Goal: Information Seeking & Learning: Understand process/instructions

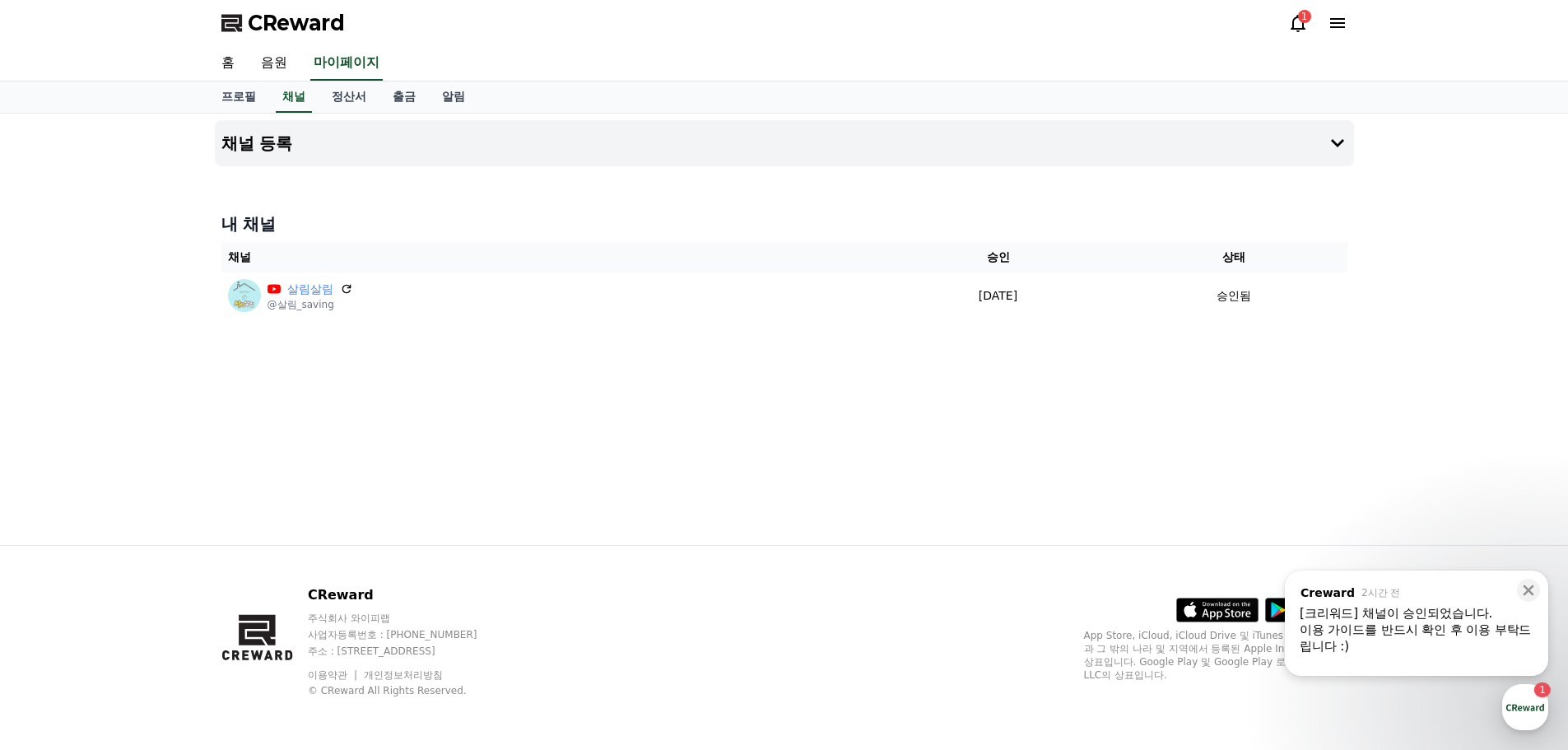
click at [1406, 630] on div "이용 가이드를 반드시 확인 후 이용 부탁드립니다 :)" at bounding box center [1417, 637] width 234 height 33
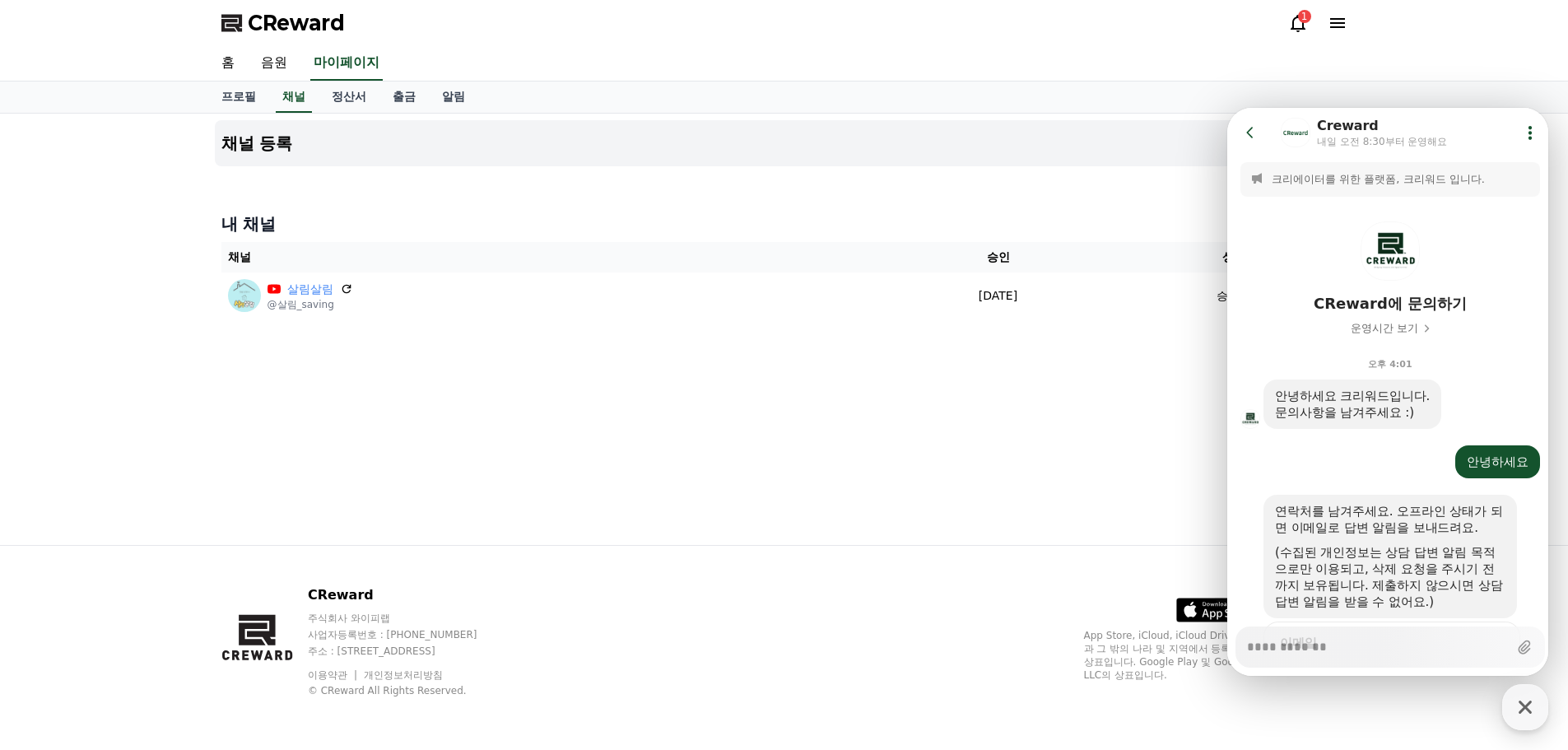
scroll to position [1184, 0]
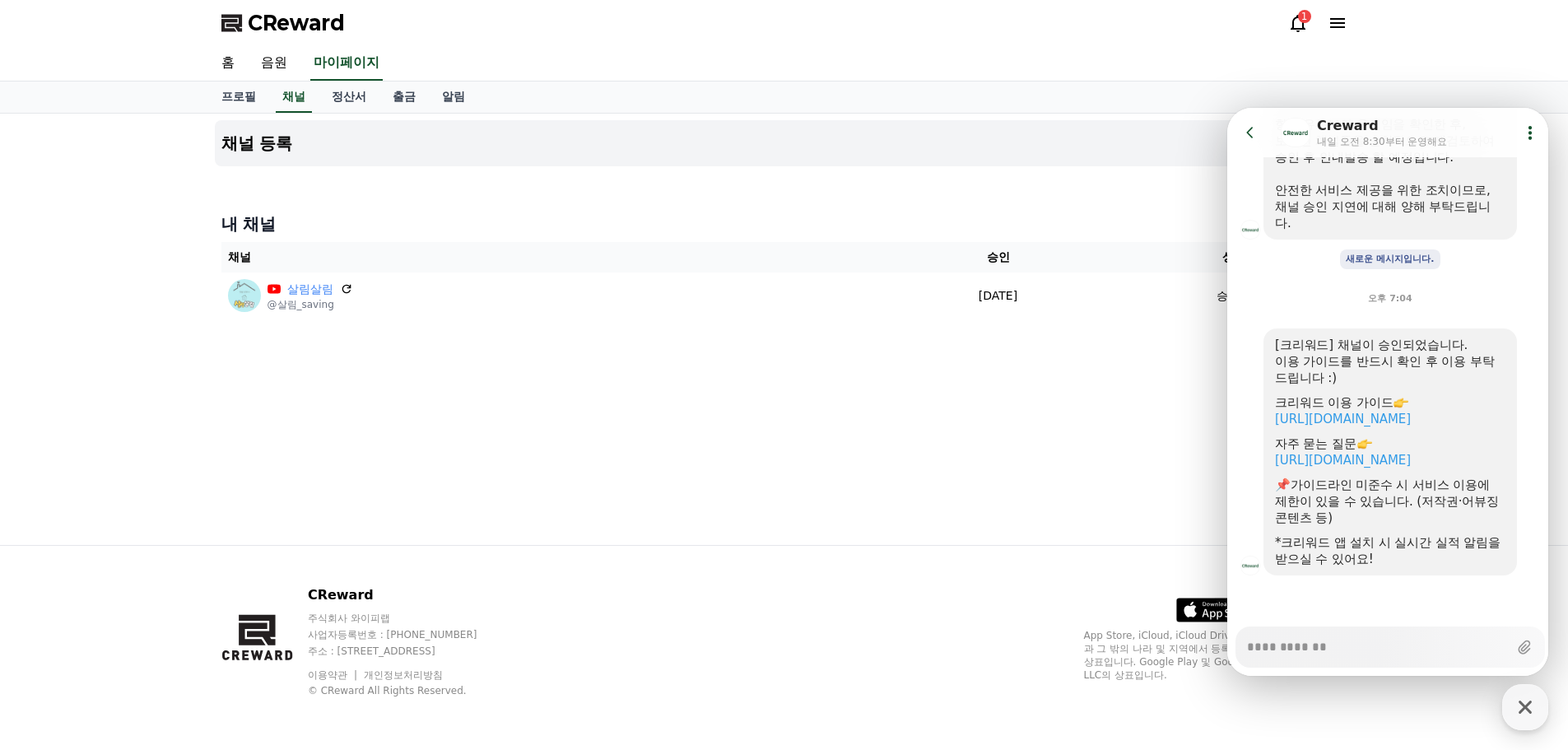
click at [649, 390] on div "채널 등록 내 채널 채널 승인 상태 살림살림 @살림_saving [DATE] 09-18 승인됨" at bounding box center [784, 329] width 1152 height 432
click at [819, 420] on div "채널 등록 내 채널 채널 승인 상태 살림살림 @살림_saving [DATE] 09-18 승인됨" at bounding box center [784, 329] width 1152 height 432
click at [1071, 216] on h4 "내 채널" at bounding box center [784, 224] width 1126 height 23
click at [902, 422] on div "채널 등록 내 채널 채널 승인 상태 살림살림 @살림_saving [DATE] 09-18 승인됨" at bounding box center [784, 329] width 1152 height 432
click at [1063, 204] on div "채널 등록 내 채널 채널 승인 상태 살림살림 @살림_saving [DATE] 09-18 승인됨" at bounding box center [784, 329] width 1152 height 432
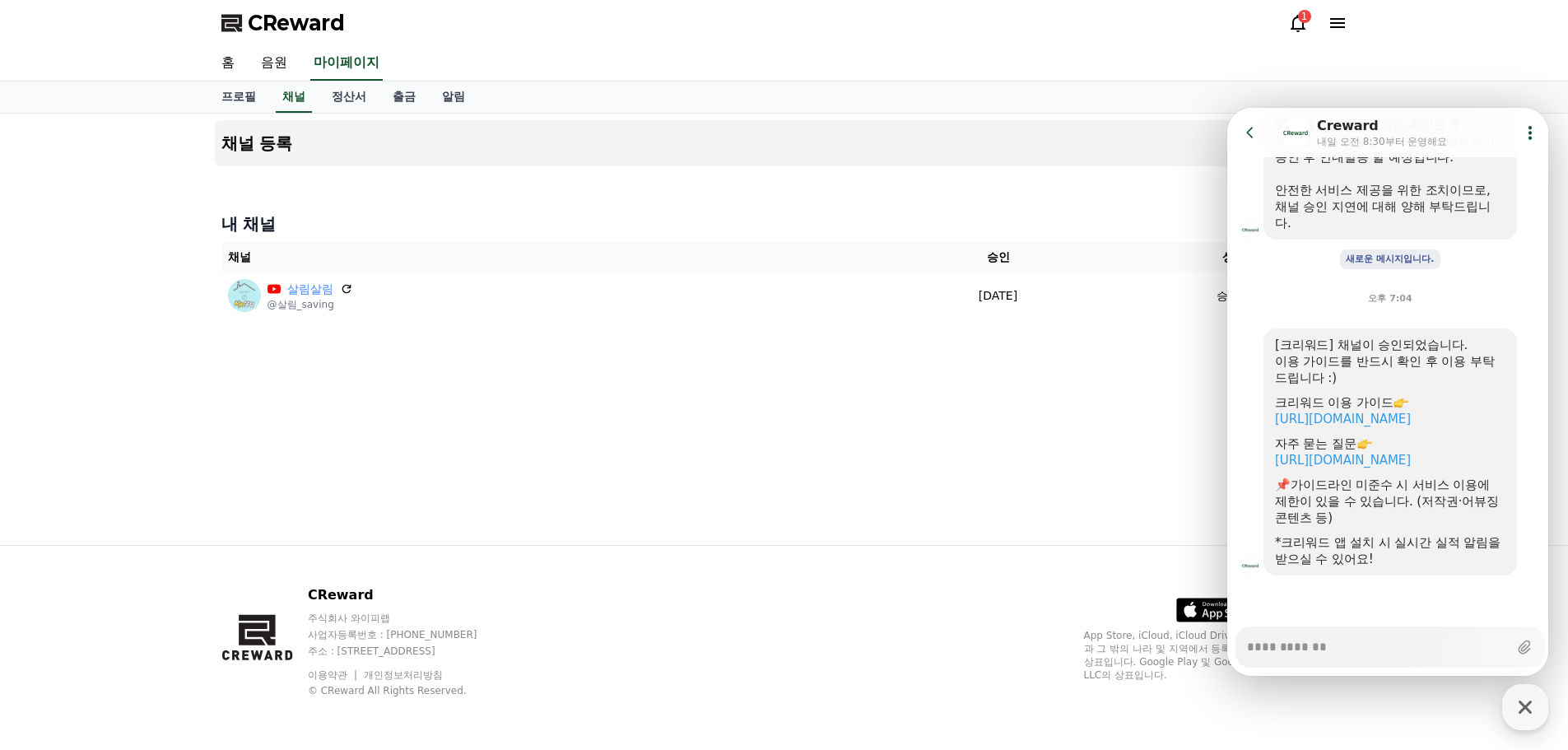
click at [178, 215] on div "채널 등록 내 채널 채널 승인 상태 살림살림 @살림_saving [DATE] 09-18 승인됨" at bounding box center [784, 329] width 1568 height 432
click at [197, 200] on div "채널 등록 내 채널 채널 승인 상태 살림살림 @살림_saving [DATE] 09-18 승인됨" at bounding box center [784, 329] width 1568 height 432
click at [278, 57] on link "음원" at bounding box center [274, 62] width 53 height 34
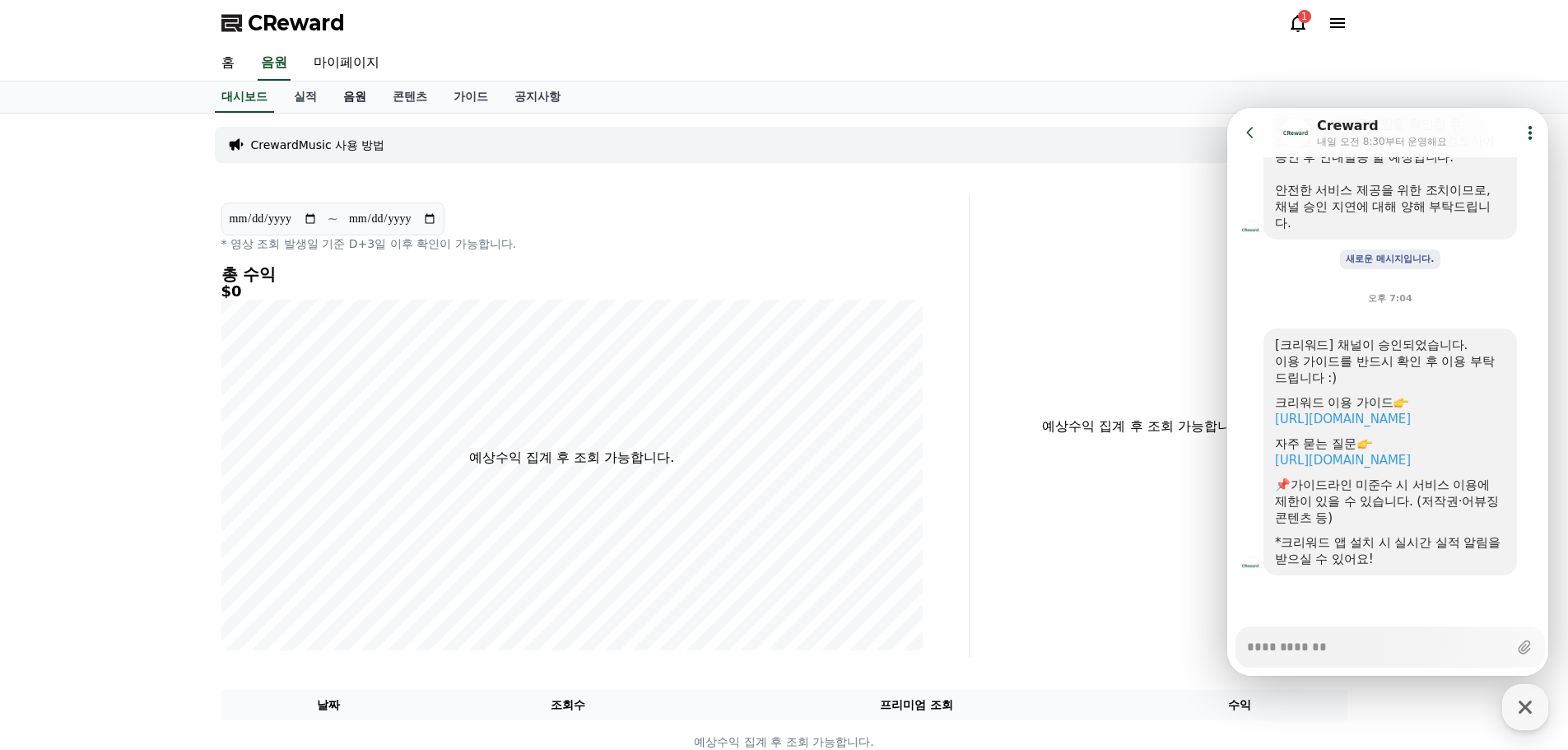
click at [351, 97] on link "음원" at bounding box center [355, 98] width 49 height 32
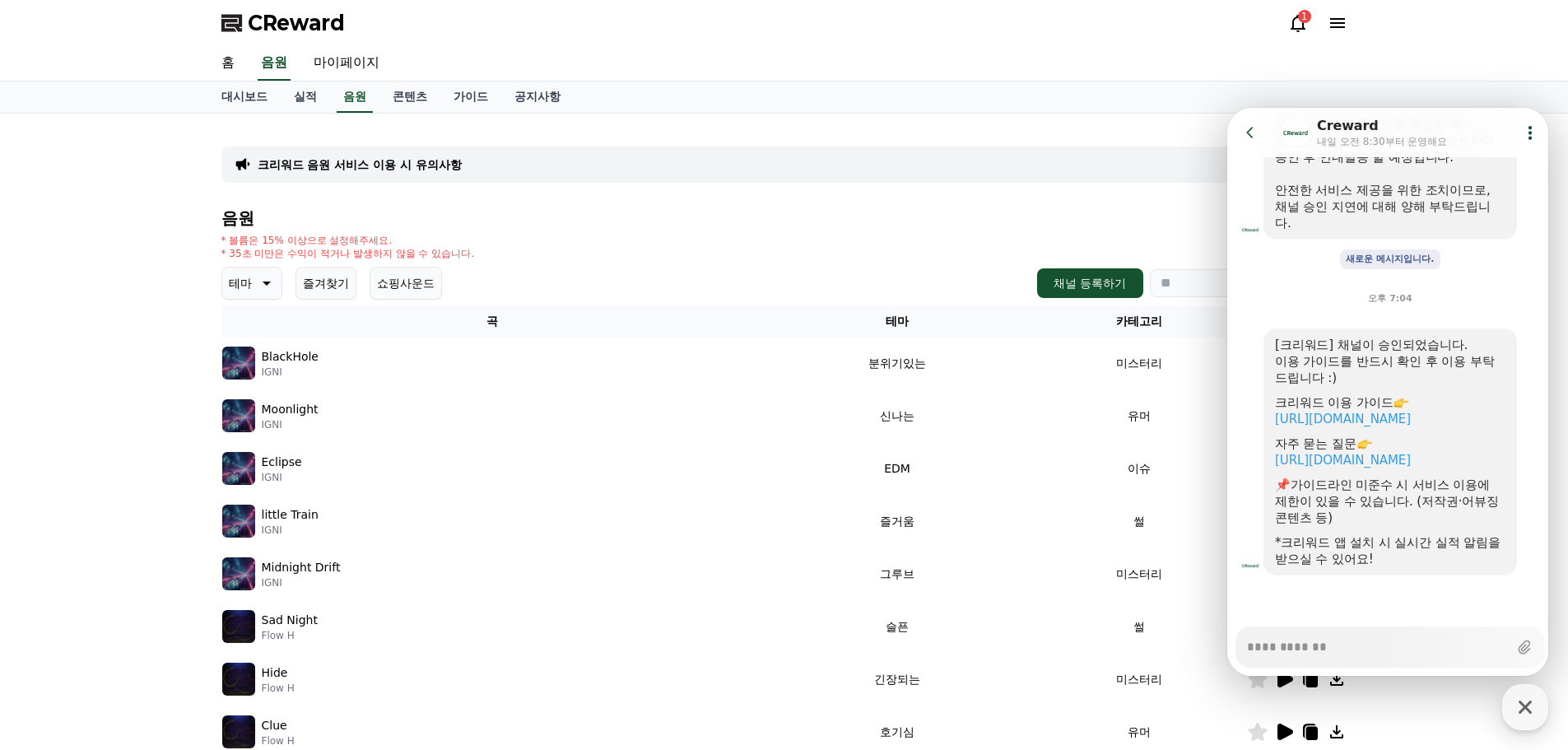
click at [269, 285] on icon at bounding box center [265, 283] width 19 height 19
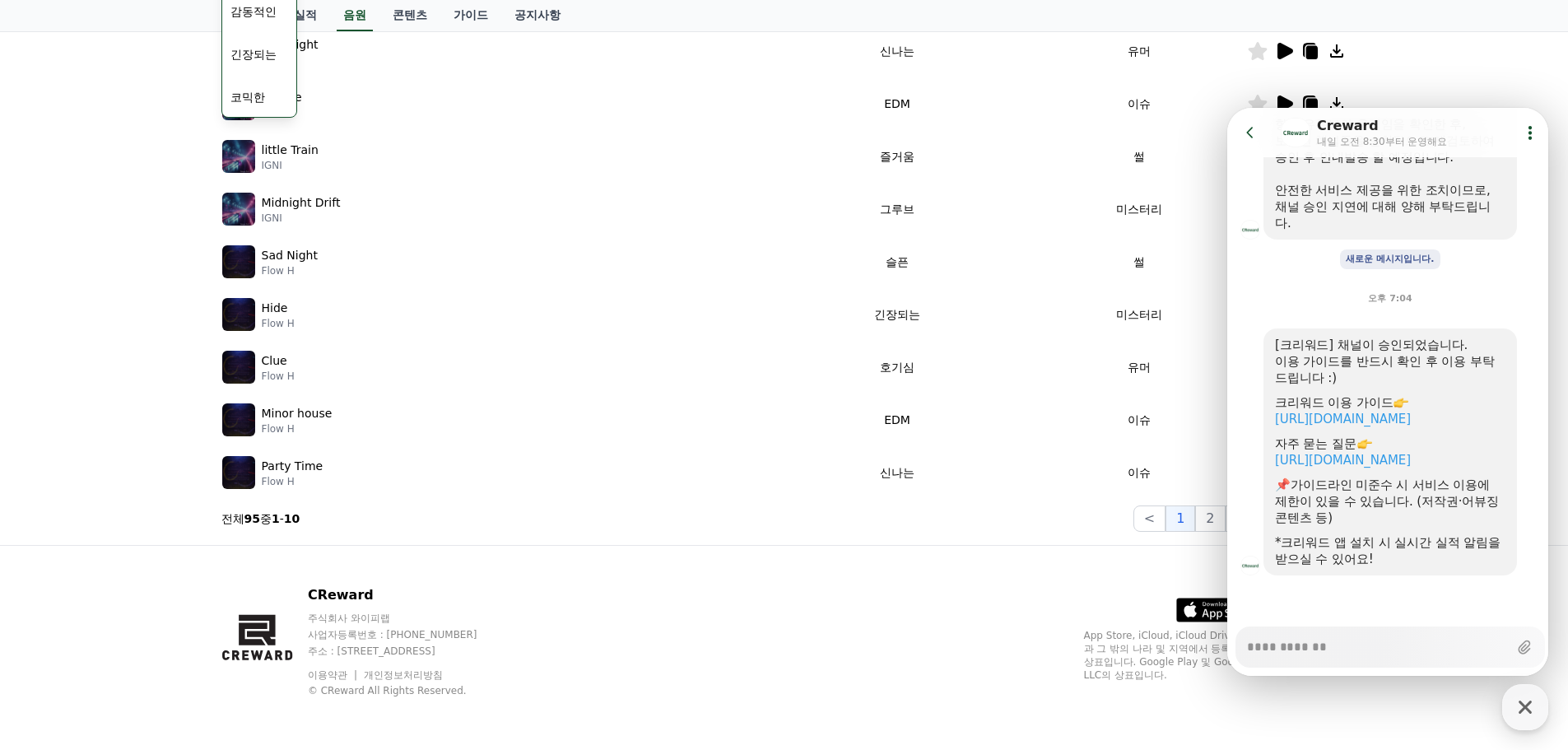
scroll to position [91, 0]
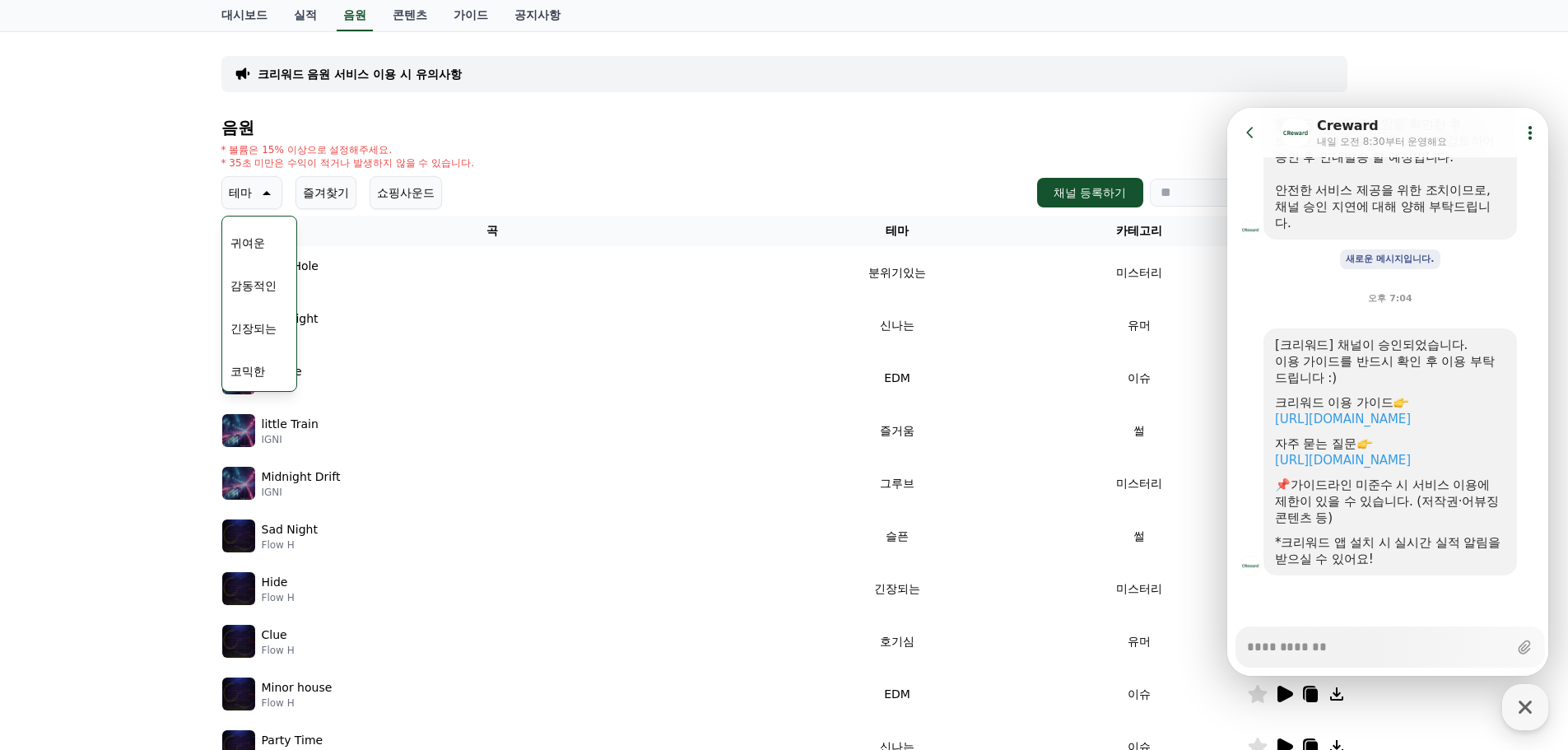
click at [766, 384] on td "EDM" at bounding box center [897, 378] width 267 height 53
click at [1535, 710] on icon "button" at bounding box center [1526, 708] width 30 height 30
type textarea "*"
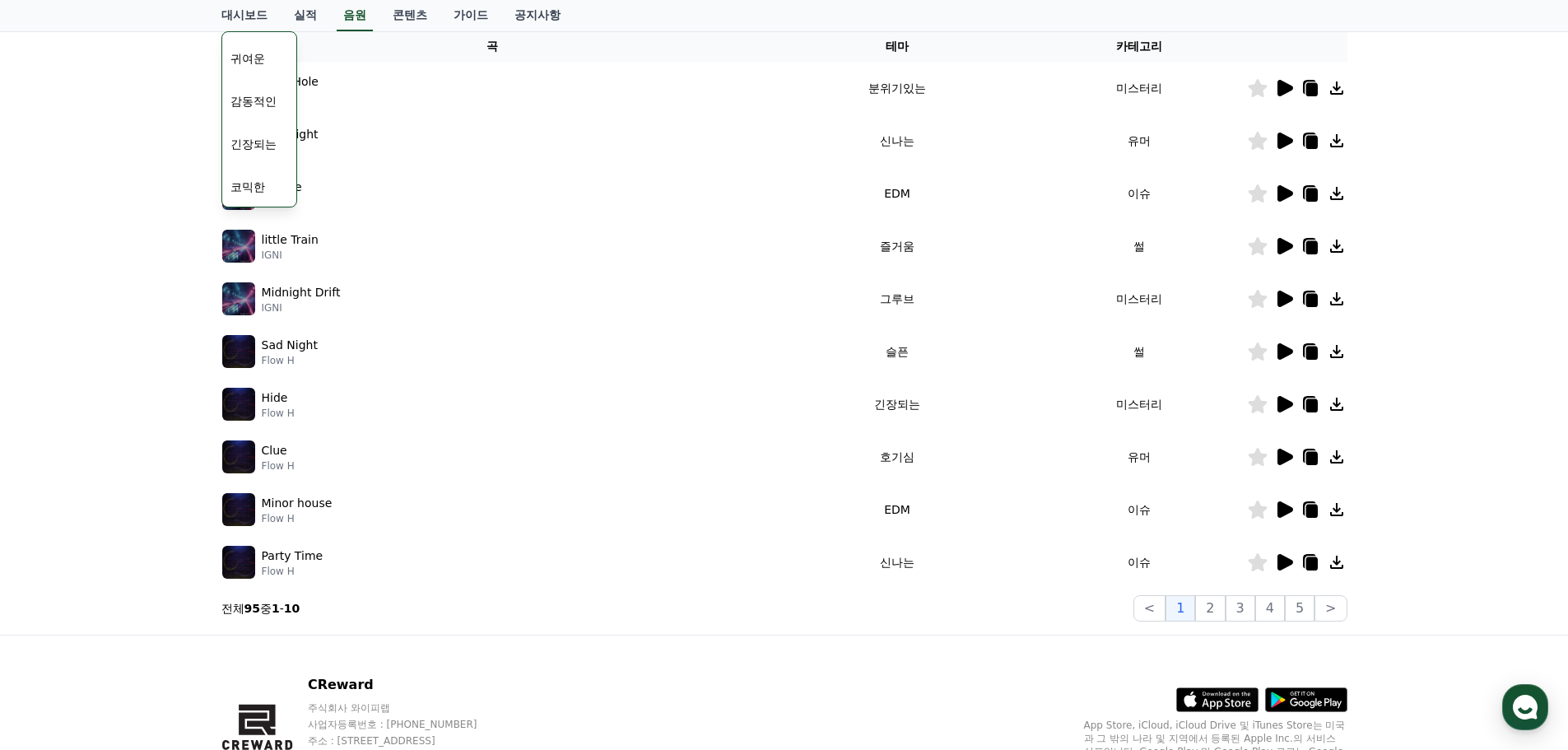
scroll to position [365, 0]
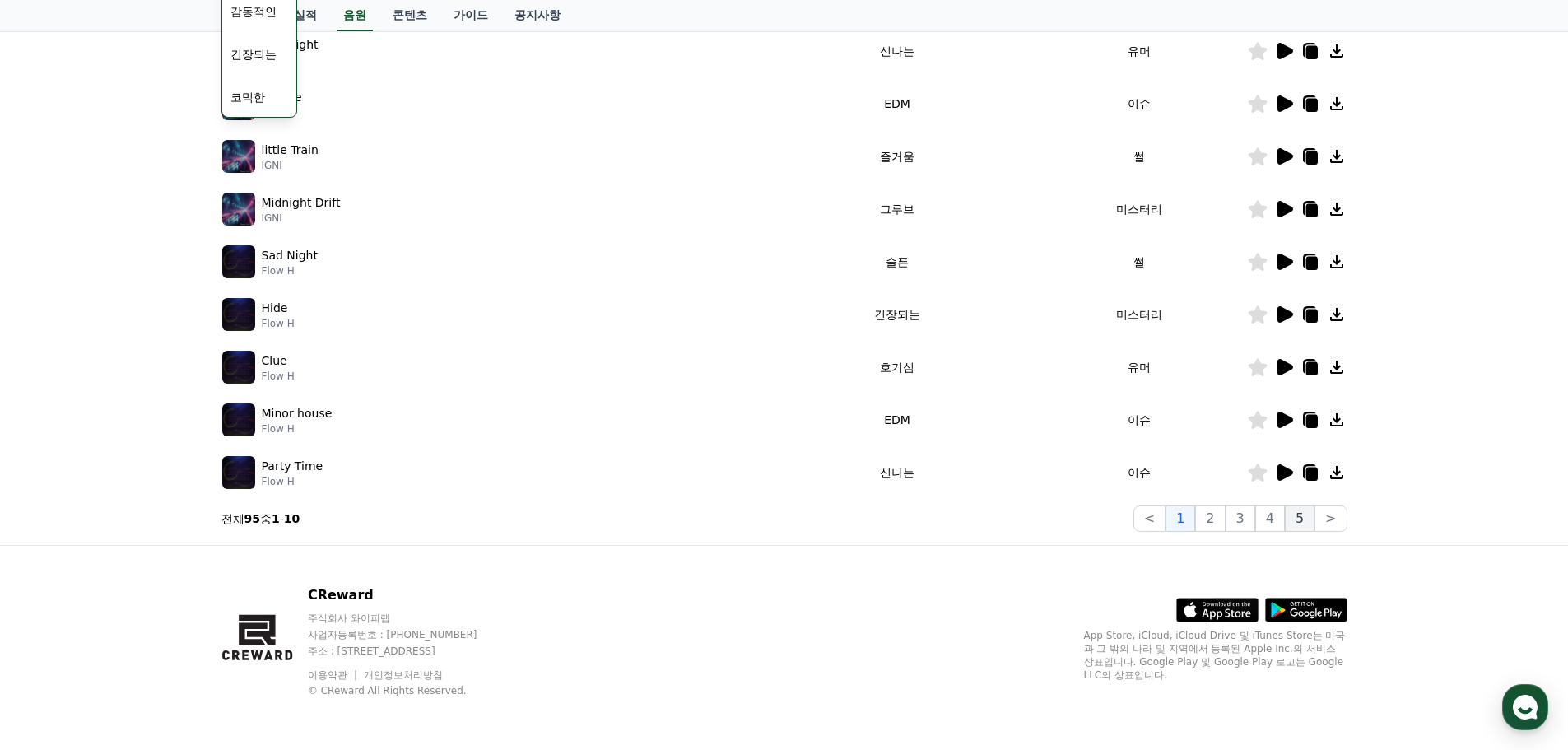
click at [1305, 522] on button "5" at bounding box center [1300, 519] width 30 height 26
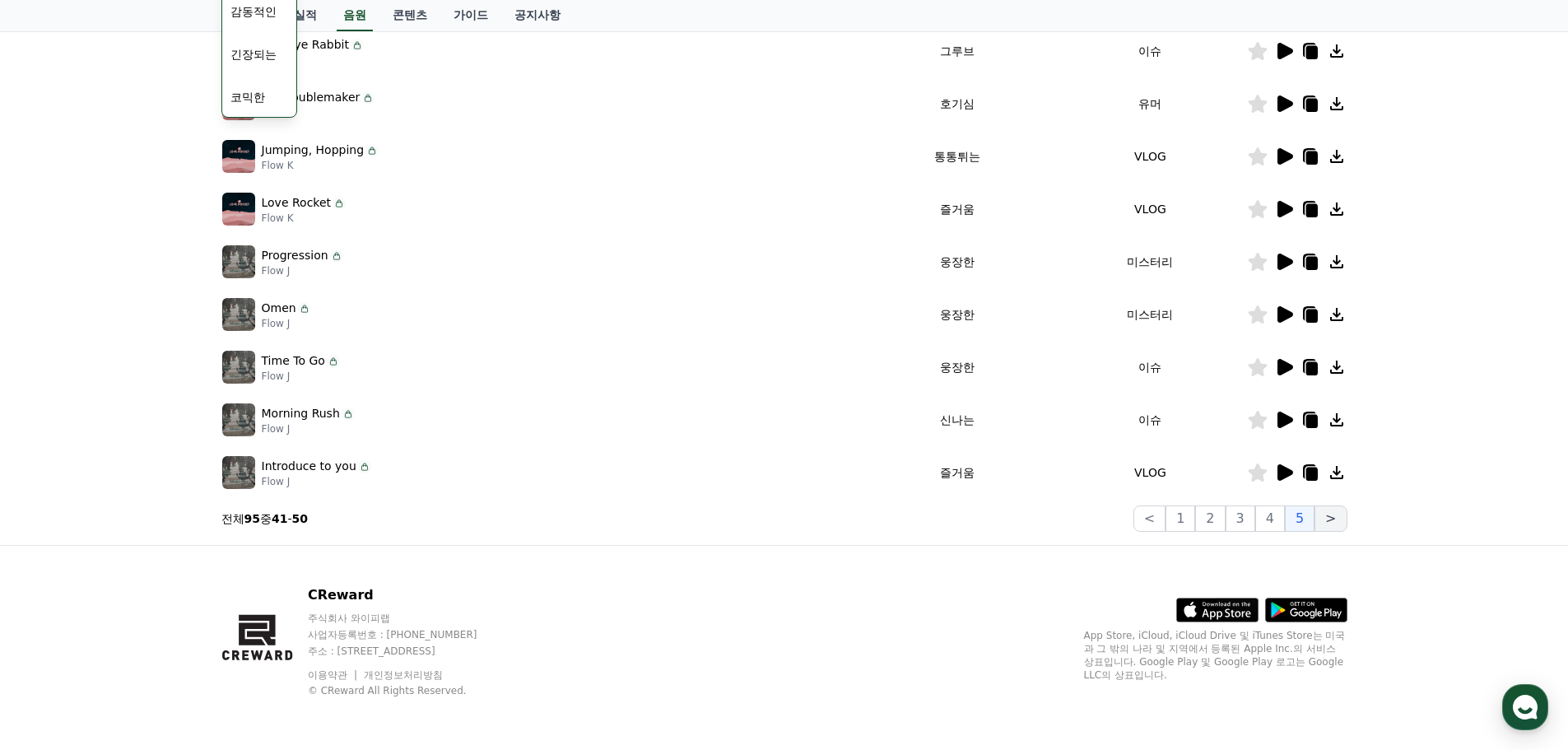
click at [1335, 515] on button ">" at bounding box center [1331, 519] width 33 height 26
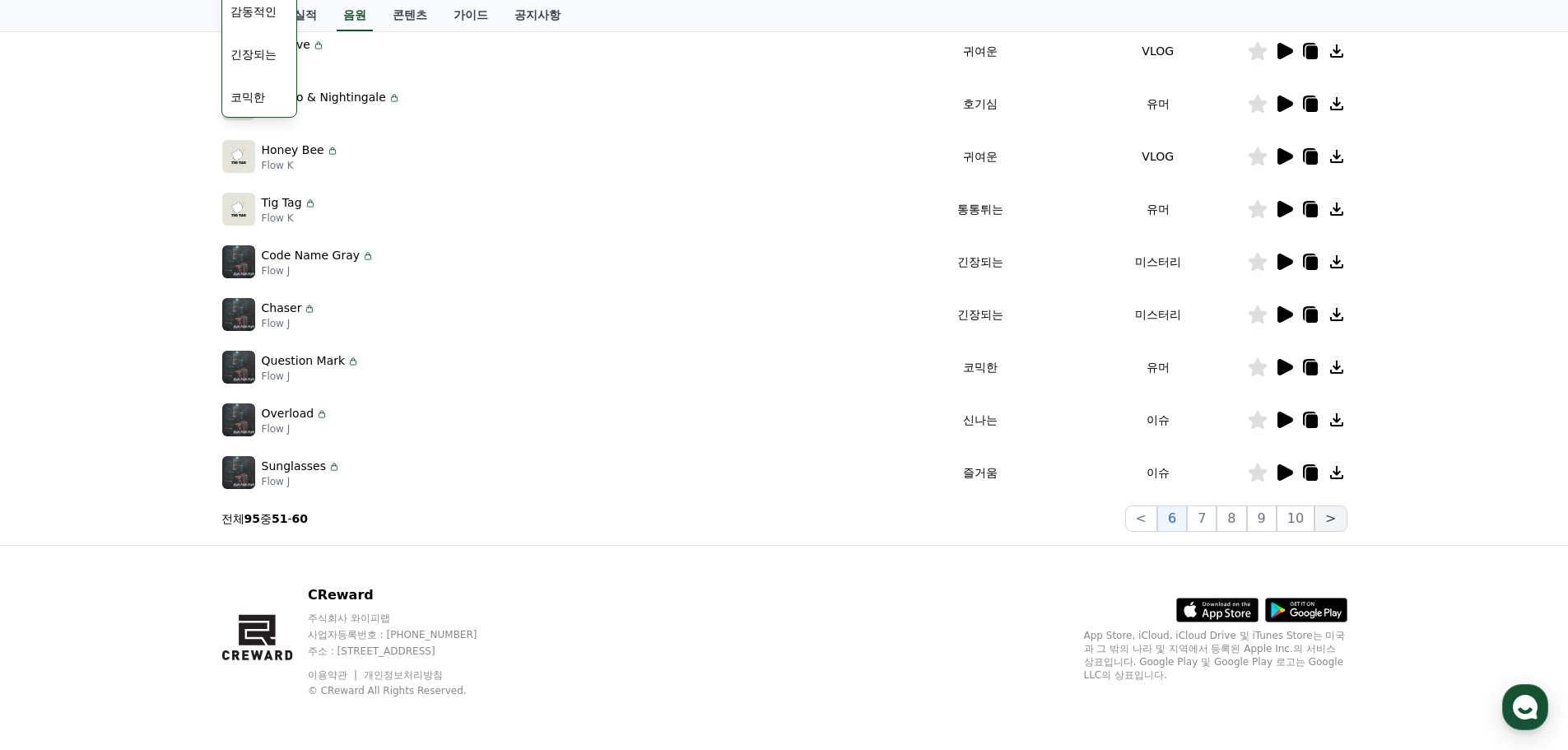
click at [1335, 515] on button ">" at bounding box center [1331, 519] width 33 height 26
click at [1306, 517] on button "10" at bounding box center [1296, 519] width 38 height 26
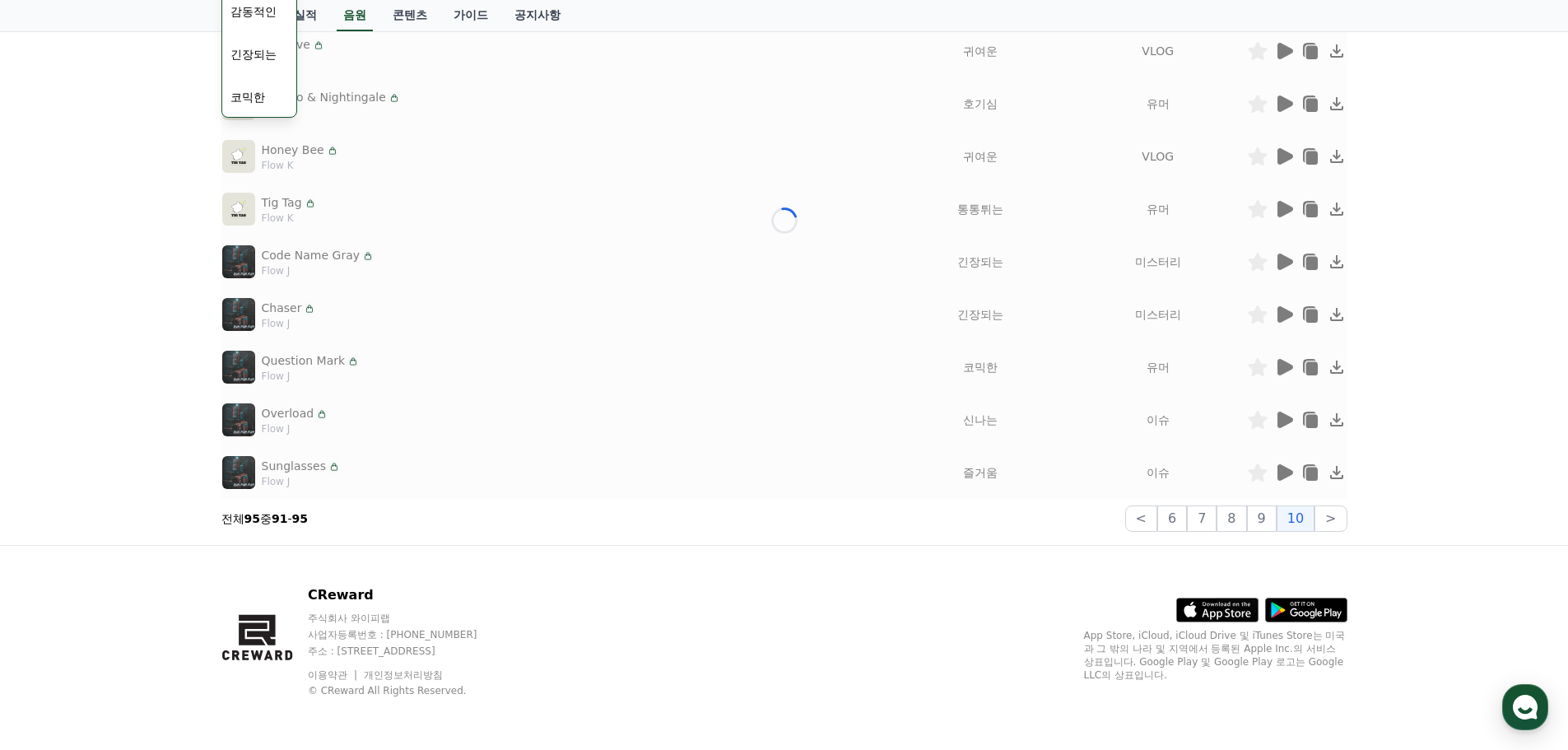
scroll to position [101, 0]
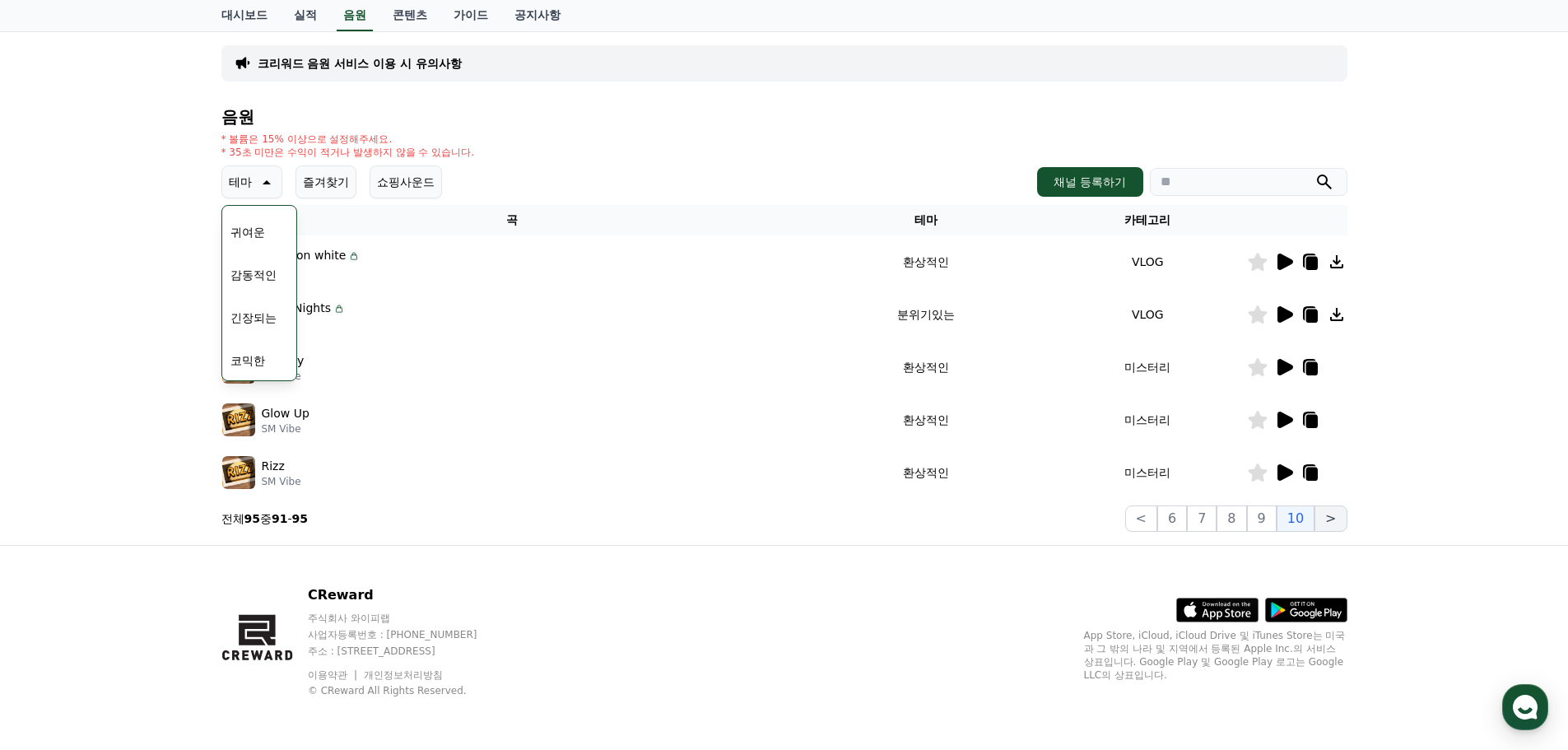
click at [1326, 519] on button ">" at bounding box center [1331, 519] width 33 height 26
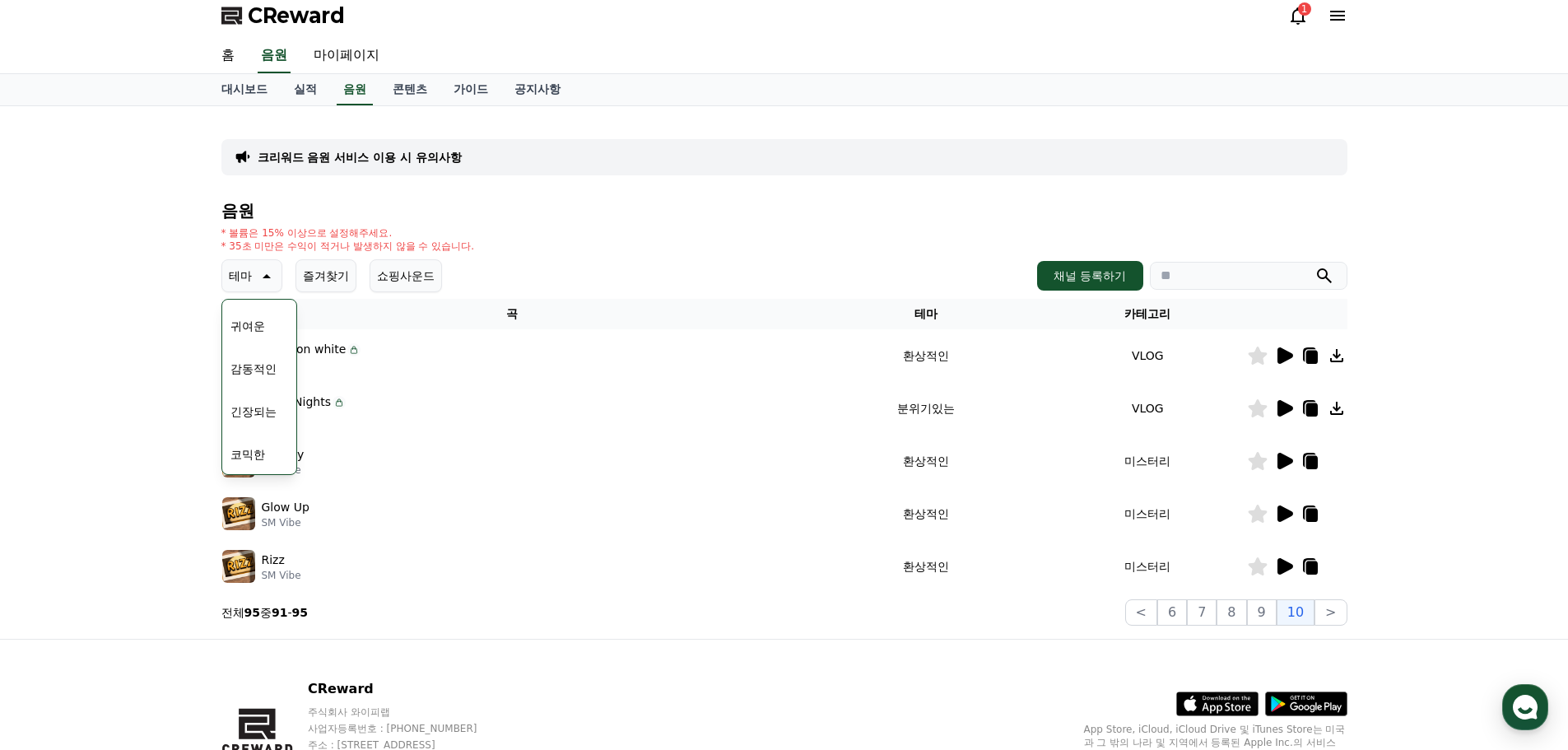
scroll to position [0, 0]
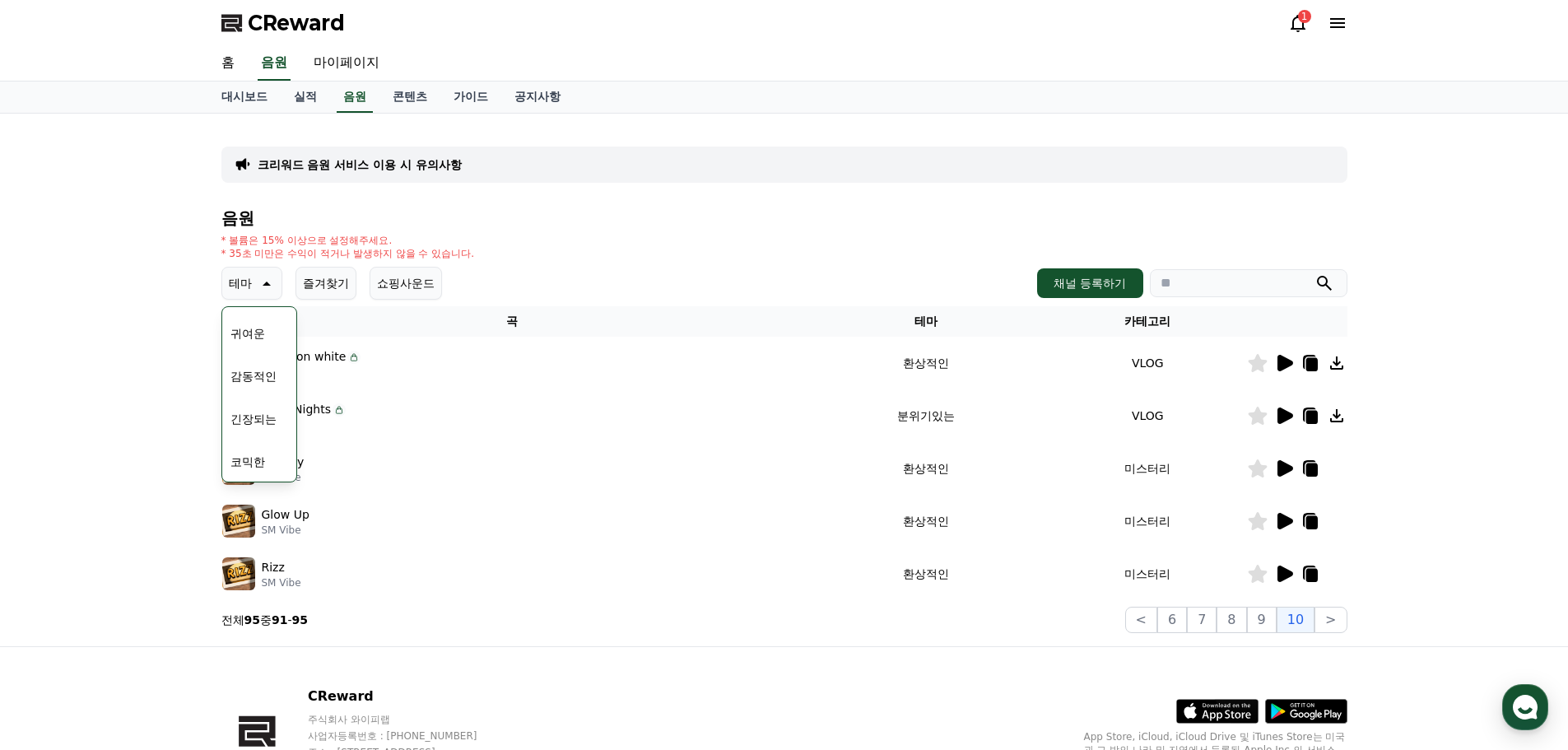
click at [151, 404] on div "크리워드 음원 서비스 이용 시 유의사항 음원 * 볼륨은 15% 이상으로 설정해주세요. * 35초 미만은 수익이 적거나 발생하지 않을 수 있습니…" at bounding box center [784, 380] width 1568 height 533
click at [162, 257] on div "크리워드 음원 서비스 이용 시 유의사항 음원 * 볼륨은 15% 이상으로 설정해주세요. * 35초 미만은 수익이 적거나 발생하지 않을 수 있습니…" at bounding box center [784, 380] width 1568 height 533
click at [360, 168] on p "크리워드 음원 서비스 이용 시 유의사항" at bounding box center [359, 164] width 204 height 17
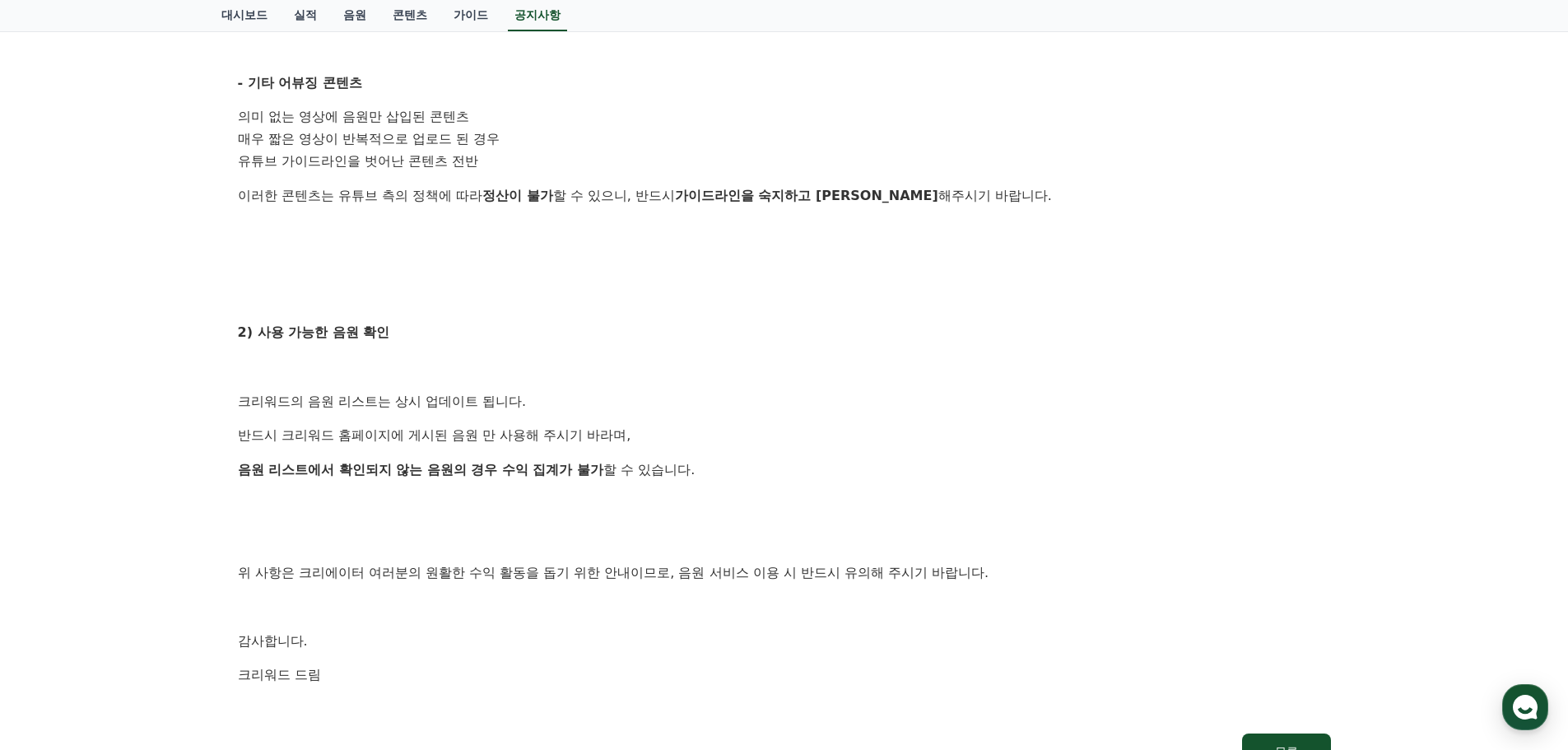
scroll to position [686, 0]
